Goal: Task Accomplishment & Management: Manage account settings

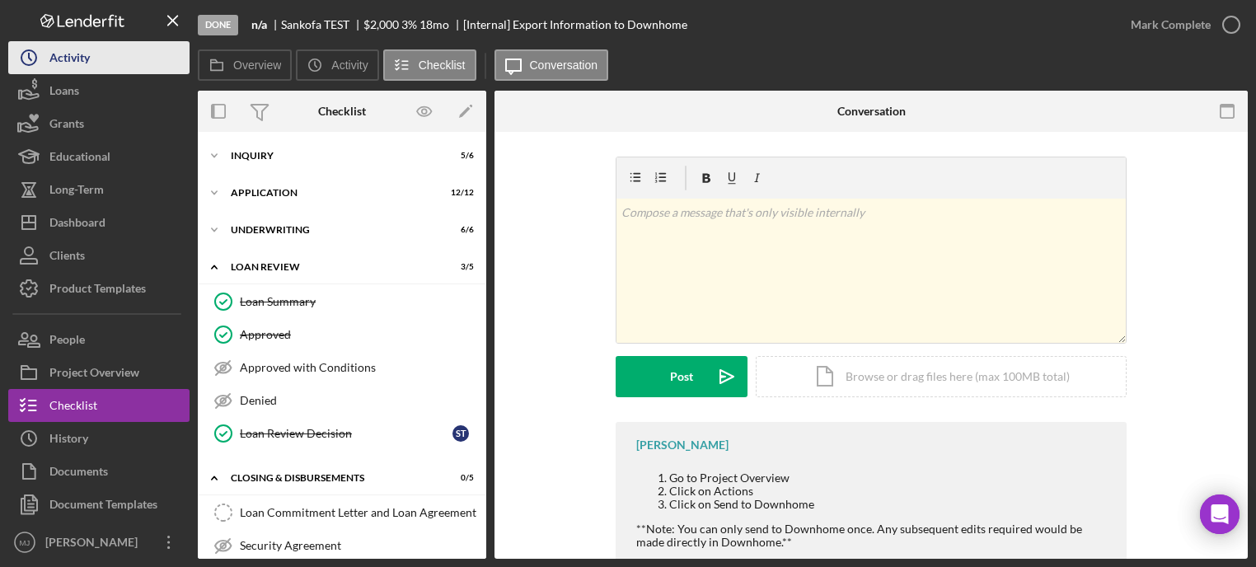
scroll to position [43, 0]
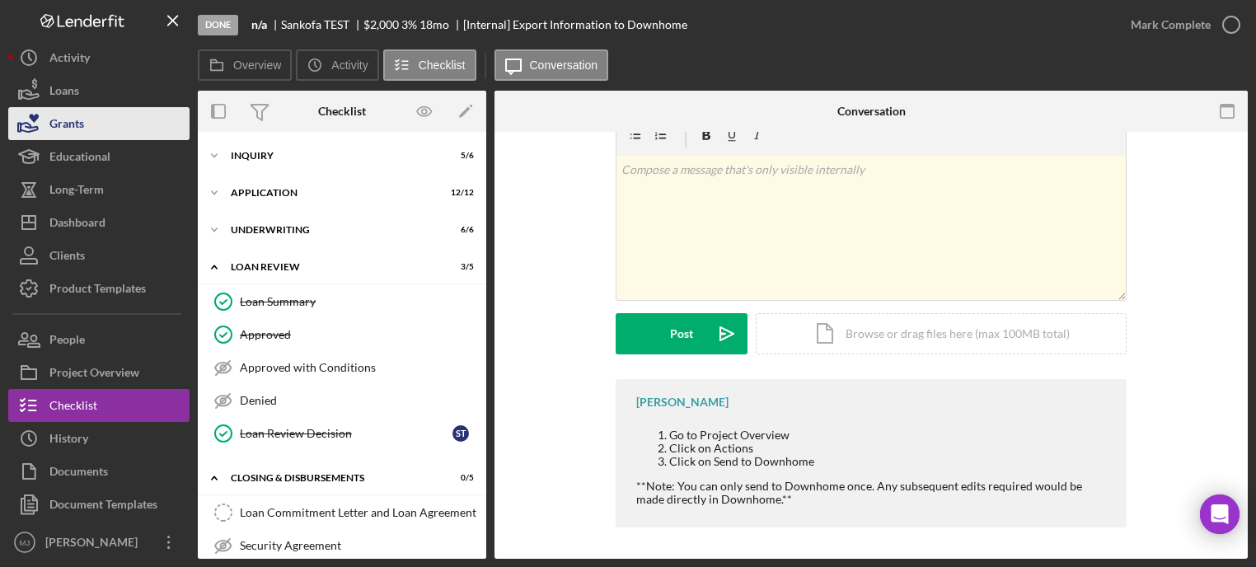
click at [59, 115] on div "Grants" at bounding box center [66, 125] width 35 height 37
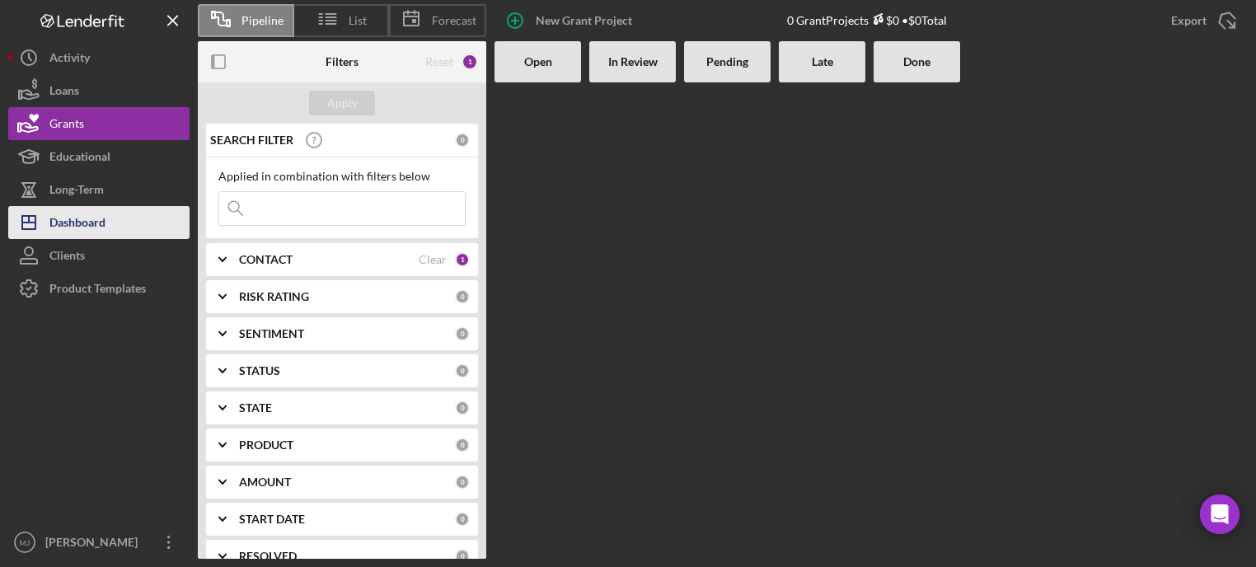
click at [59, 217] on div "Dashboard" at bounding box center [77, 224] width 56 height 37
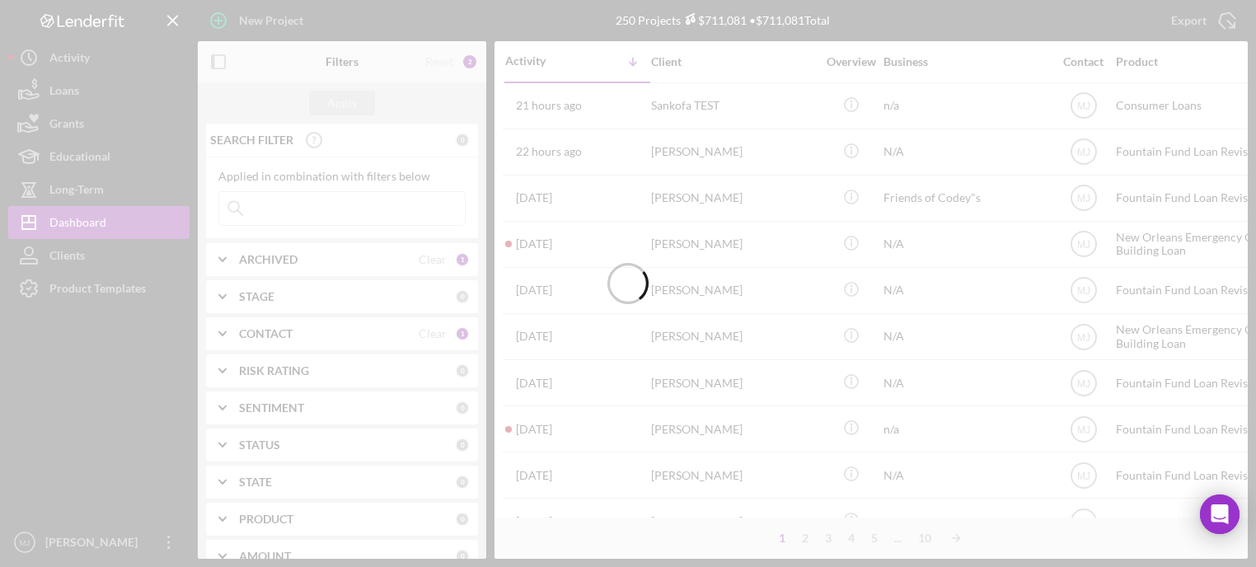
click at [228, 336] on icon "Icon/Expander" at bounding box center [222, 333] width 41 height 41
click at [245, 331] on b "CONTACT" at bounding box center [266, 333] width 54 height 13
click at [488, 230] on div "Filters Reset 2 Apply SEARCH FILTER 0 Applied in combination with filters below…" at bounding box center [723, 300] width 1050 height 518
click at [316, 339] on div "CONTACT" at bounding box center [329, 333] width 180 height 13
click at [222, 339] on icon "Icon/Expander" at bounding box center [222, 333] width 41 height 41
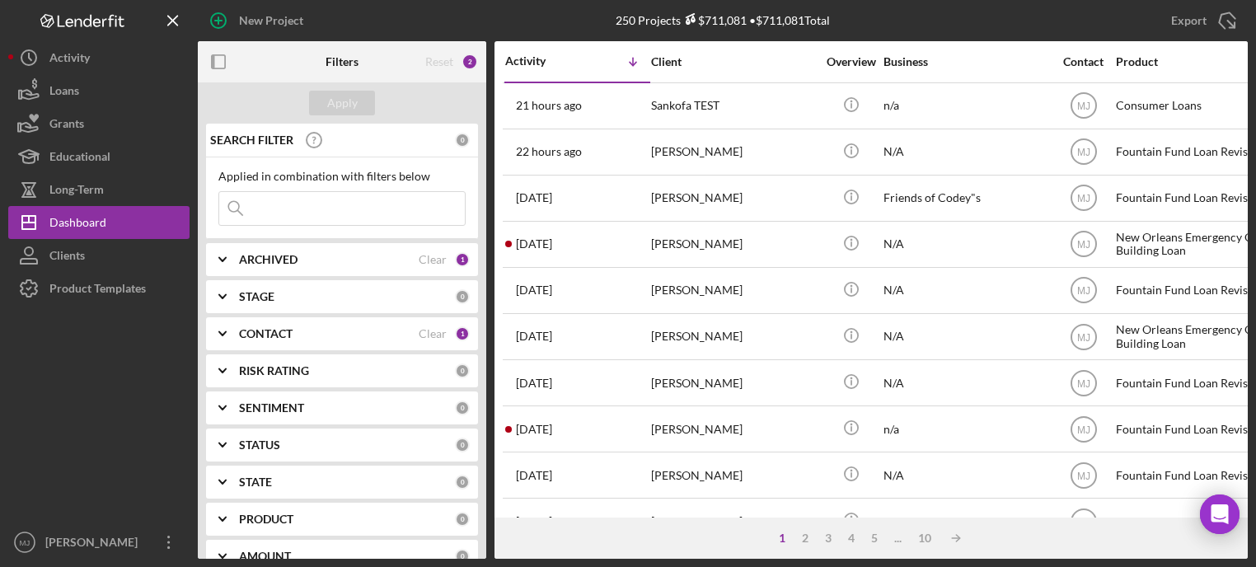
click at [295, 331] on div "CONTACT" at bounding box center [329, 333] width 180 height 13
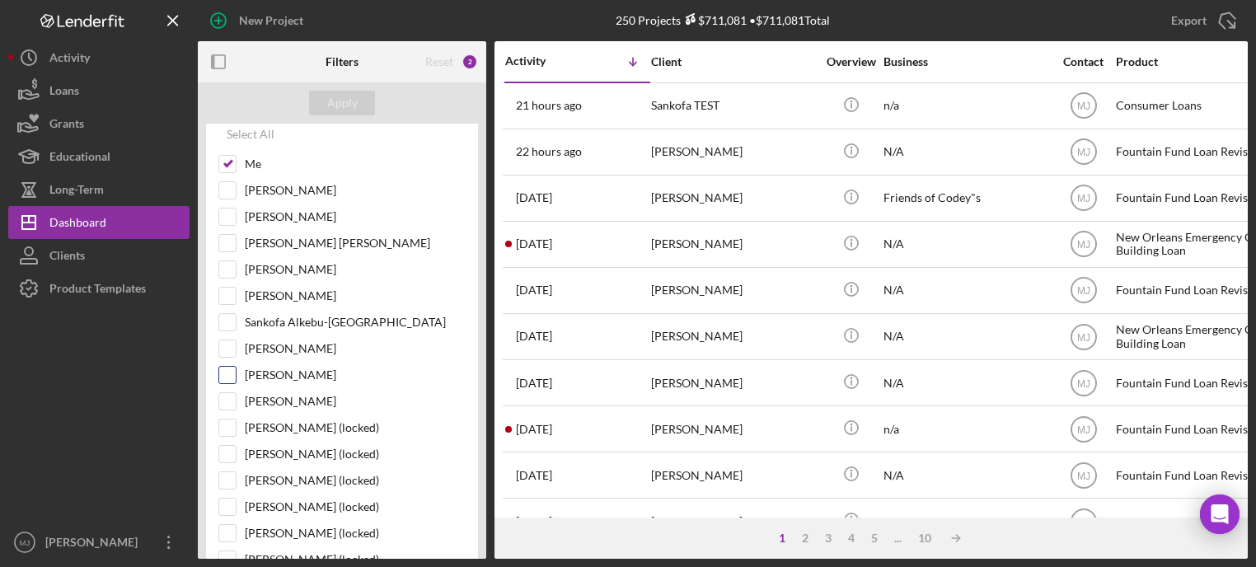
scroll to position [247, 0]
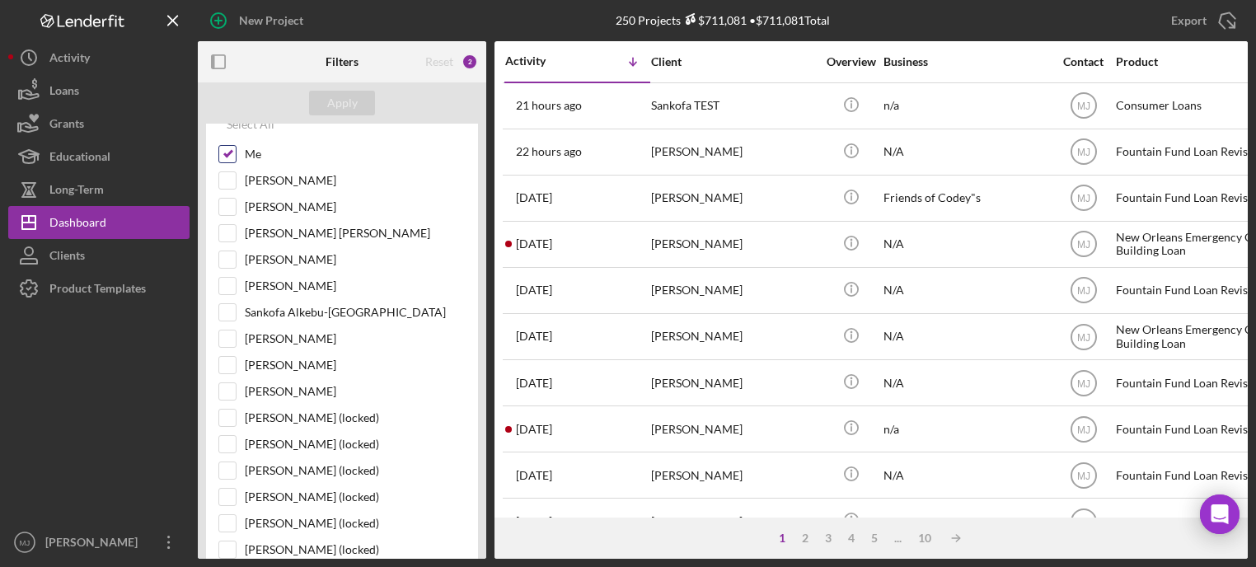
click at [232, 157] on input "Me" at bounding box center [227, 154] width 16 height 16
checkbox input "false"
click at [223, 339] on input "[PERSON_NAME]" at bounding box center [227, 339] width 16 height 16
checkbox input "true"
click at [231, 231] on input "[PERSON_NAME] [PERSON_NAME]" at bounding box center [227, 233] width 16 height 16
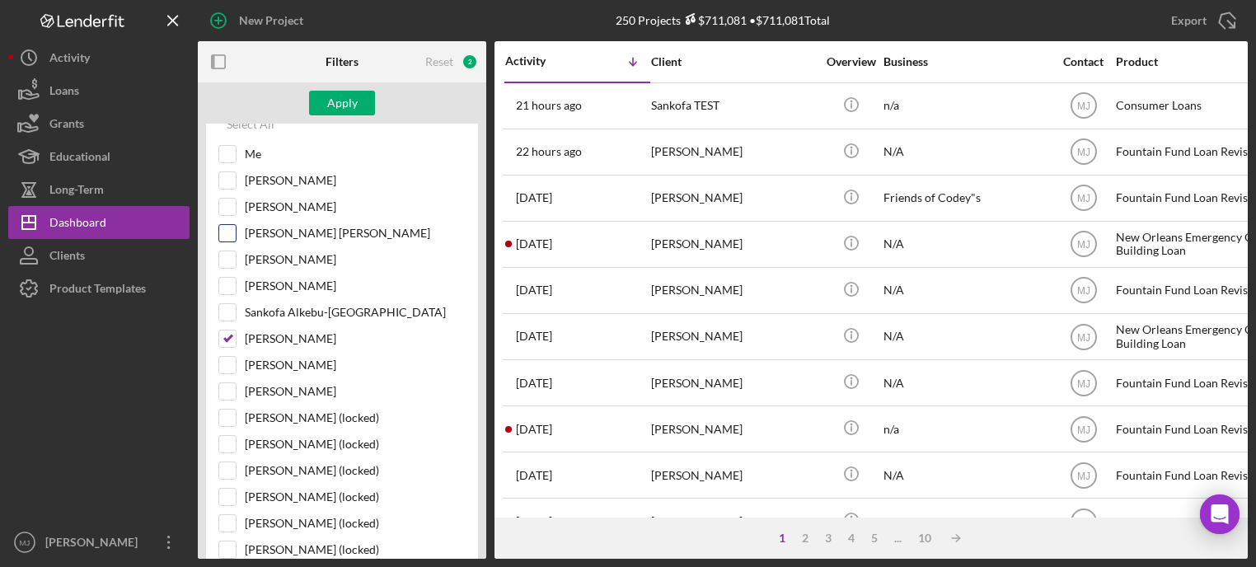
checkbox input "true"
drag, startPoint x: 367, startPoint y: 88, endPoint x: 352, endPoint y: 97, distance: 17.4
click at [365, 88] on div "Apply" at bounding box center [342, 102] width 289 height 41
click at [351, 97] on div "Apply" at bounding box center [342, 103] width 31 height 25
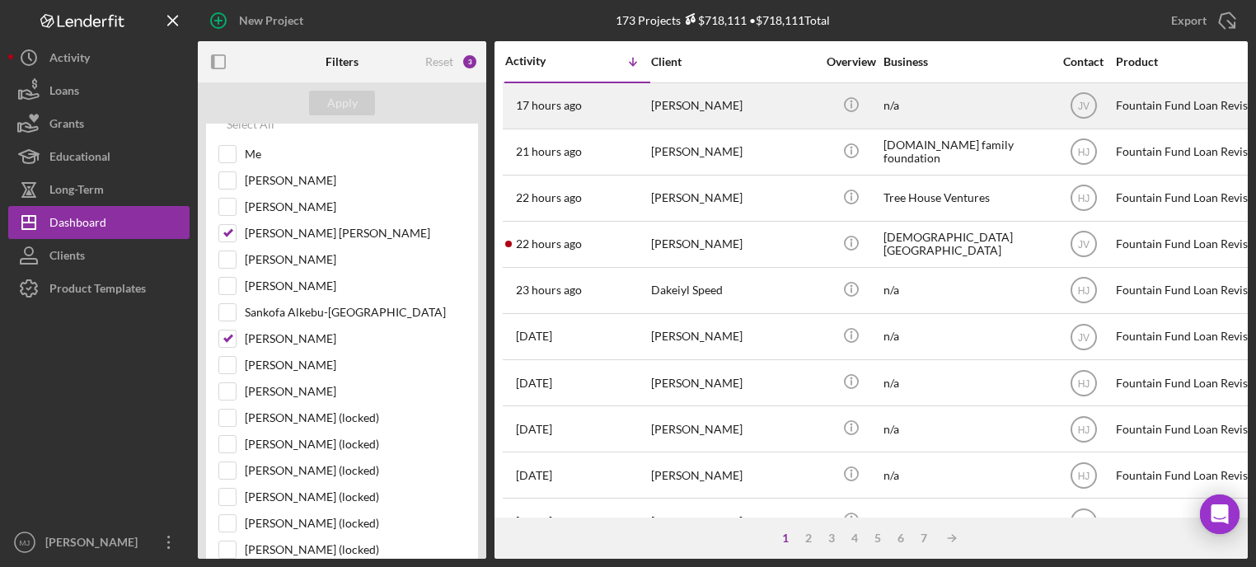
click at [562, 115] on div "17 hours ago [PERSON_NAME]" at bounding box center [577, 106] width 144 height 44
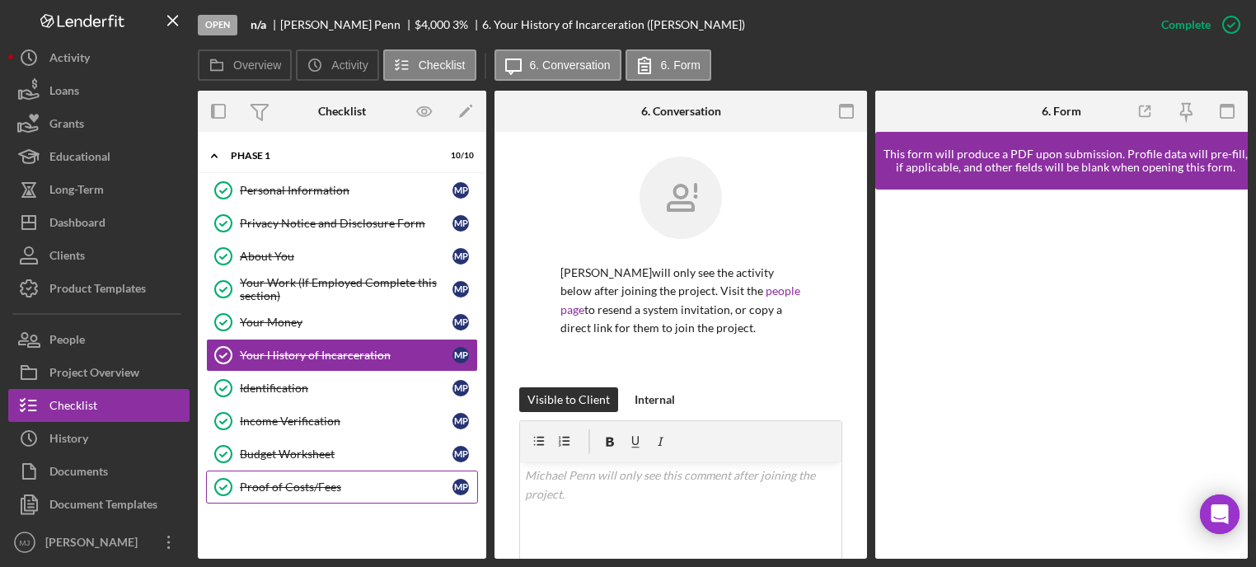
click at [270, 484] on div "Proof of Costs/Fees" at bounding box center [346, 487] width 213 height 13
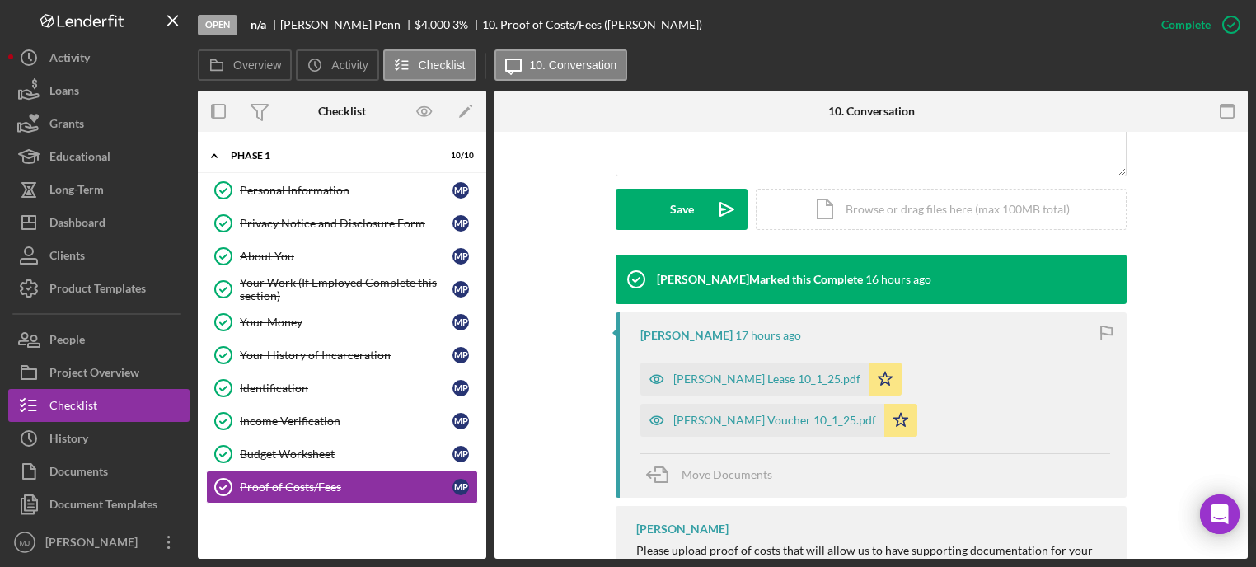
scroll to position [495, 0]
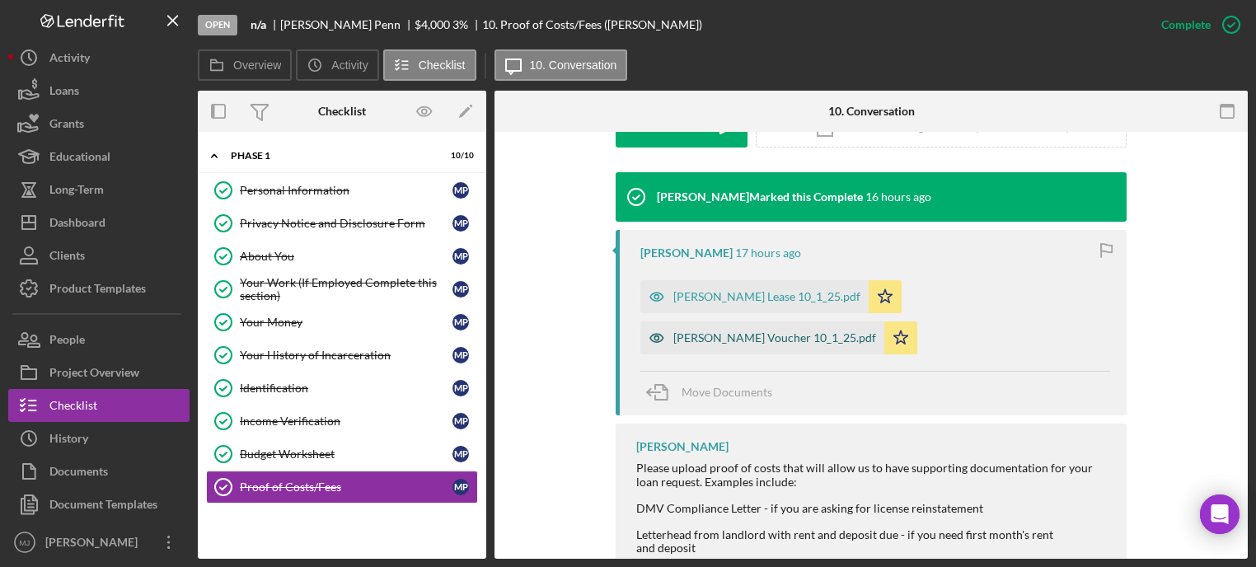
click at [748, 332] on div "[PERSON_NAME] Voucher 10_1_25.pdf" at bounding box center [763, 338] width 244 height 33
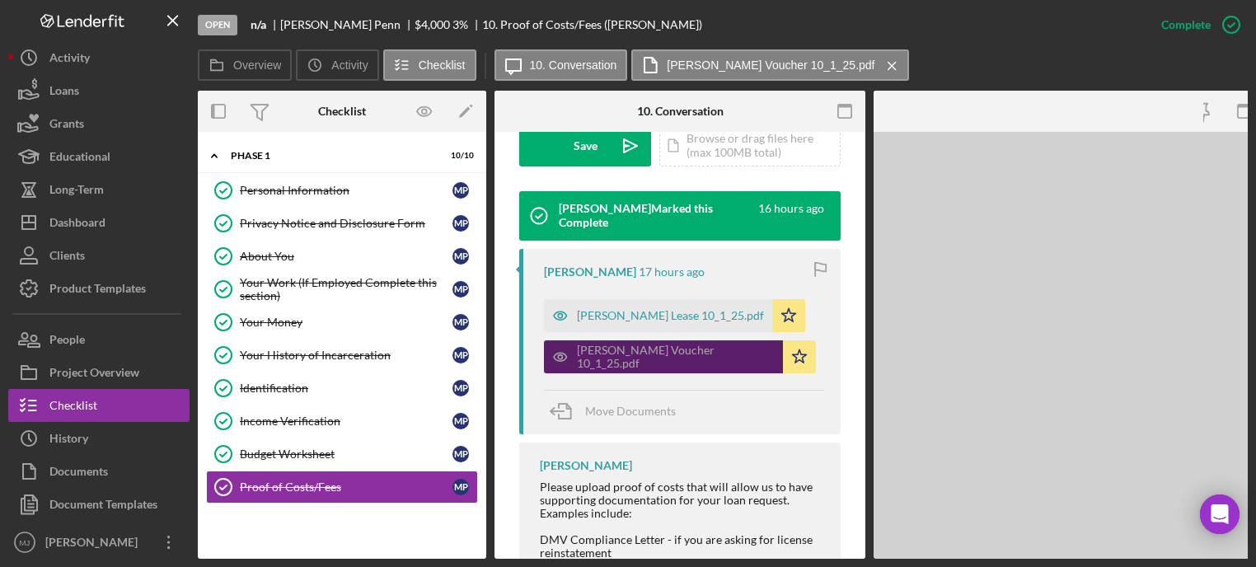
scroll to position [531, 0]
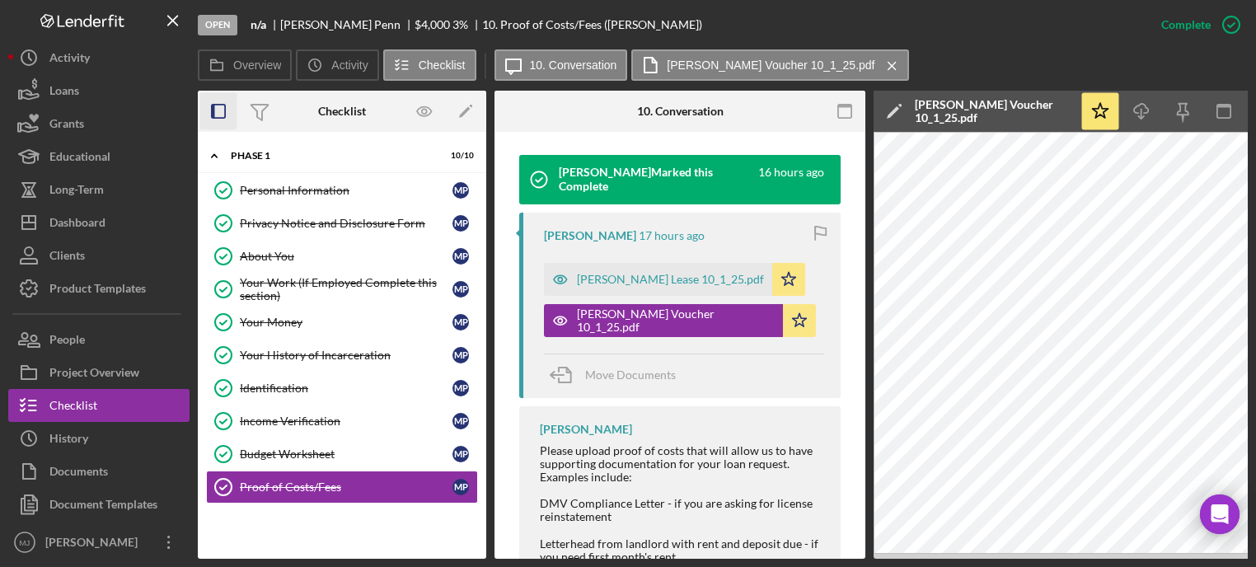
click at [222, 108] on icon "button" at bounding box center [218, 111] width 37 height 37
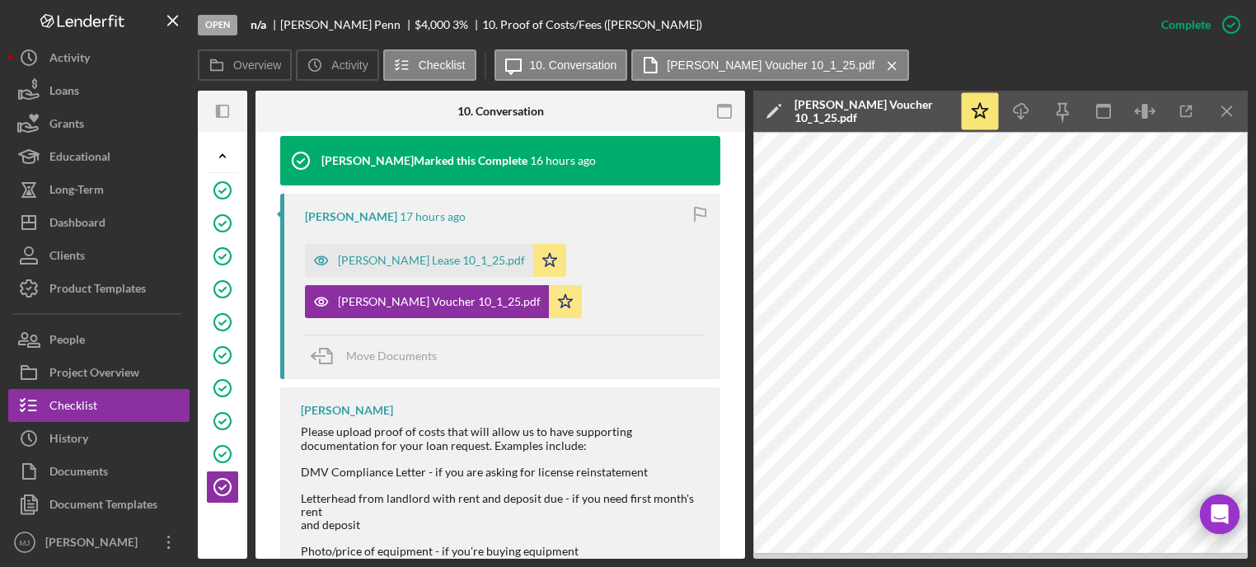
scroll to position [513, 0]
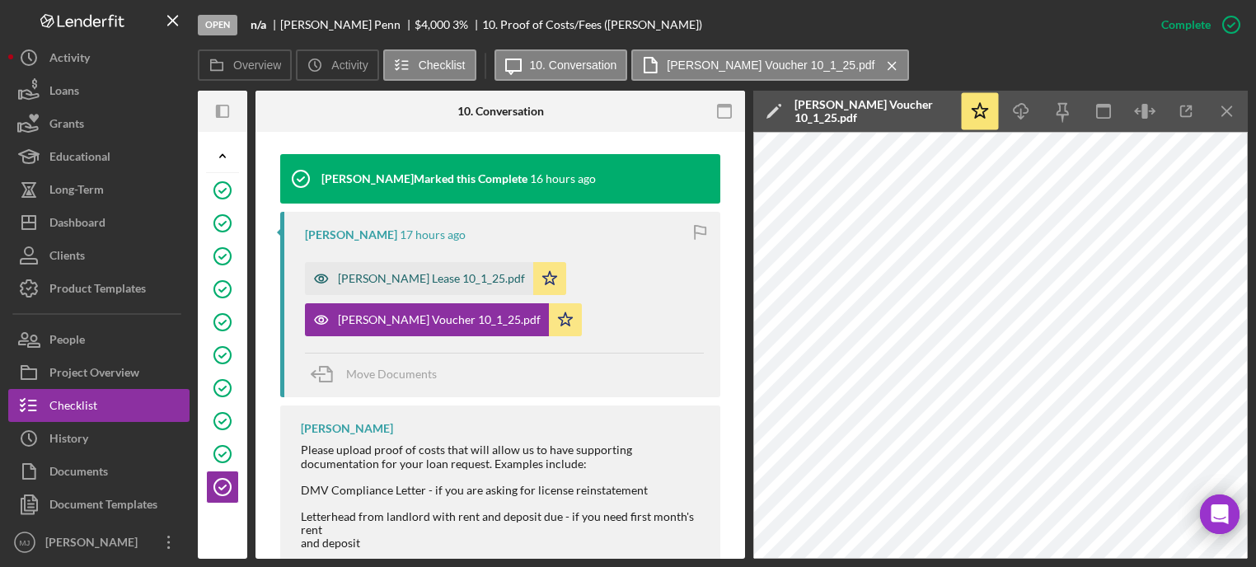
click at [396, 275] on div "[PERSON_NAME] Lease 10_1_25.pdf" at bounding box center [431, 278] width 187 height 13
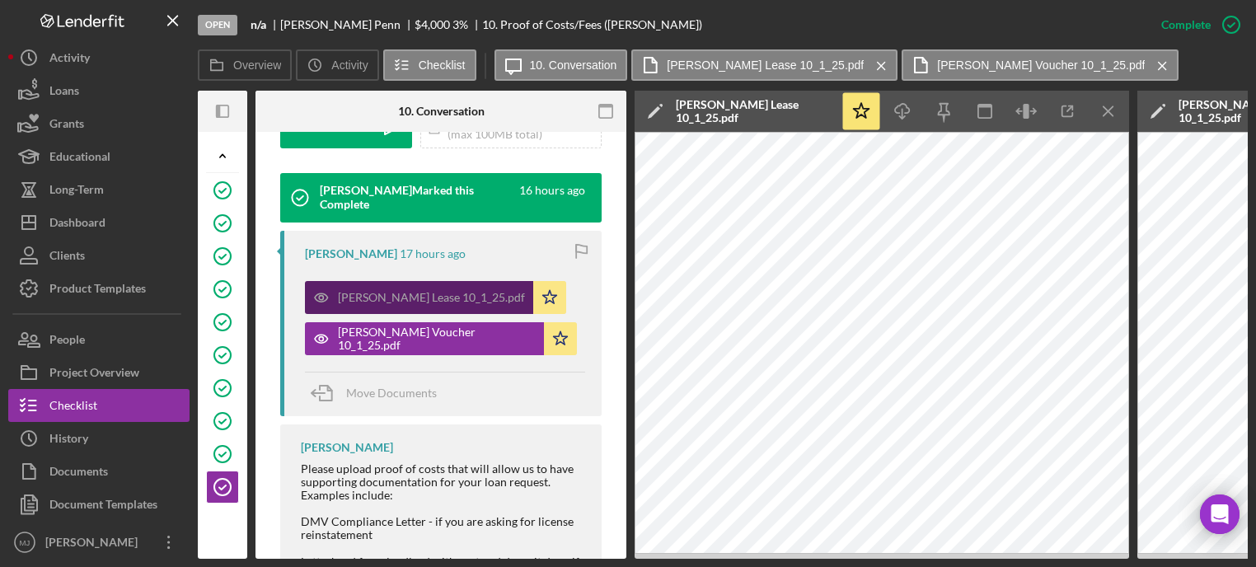
scroll to position [531, 0]
